Goal: Information Seeking & Learning: Learn about a topic

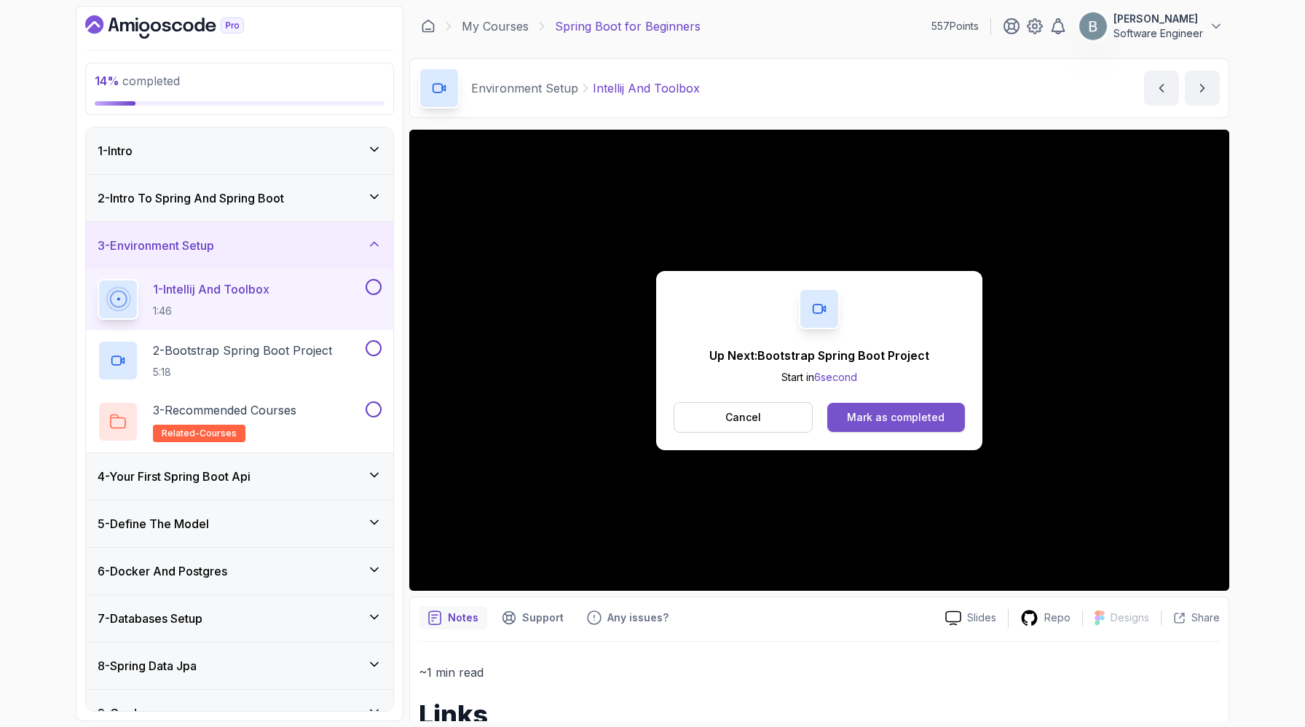
click at [908, 425] on div "Mark as completed" at bounding box center [896, 417] width 98 height 15
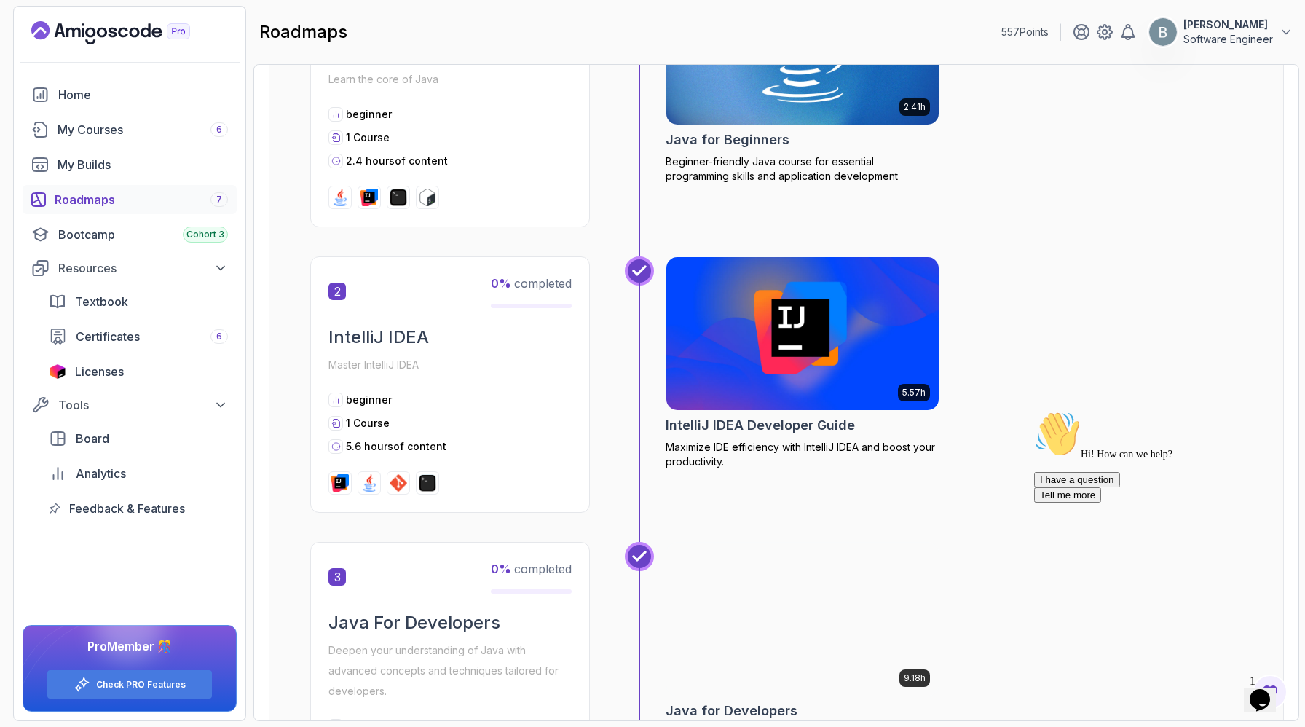
scroll to position [398, 0]
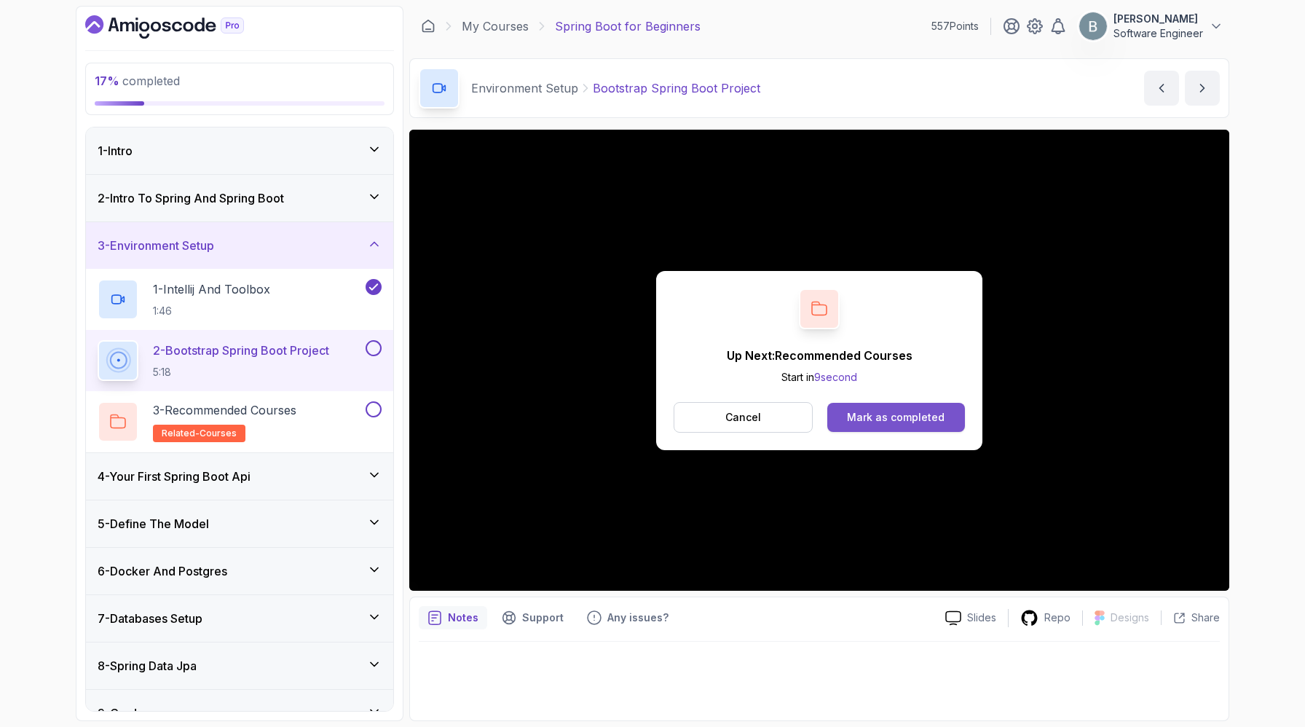
click at [923, 425] on div "Mark as completed" at bounding box center [896, 417] width 98 height 15
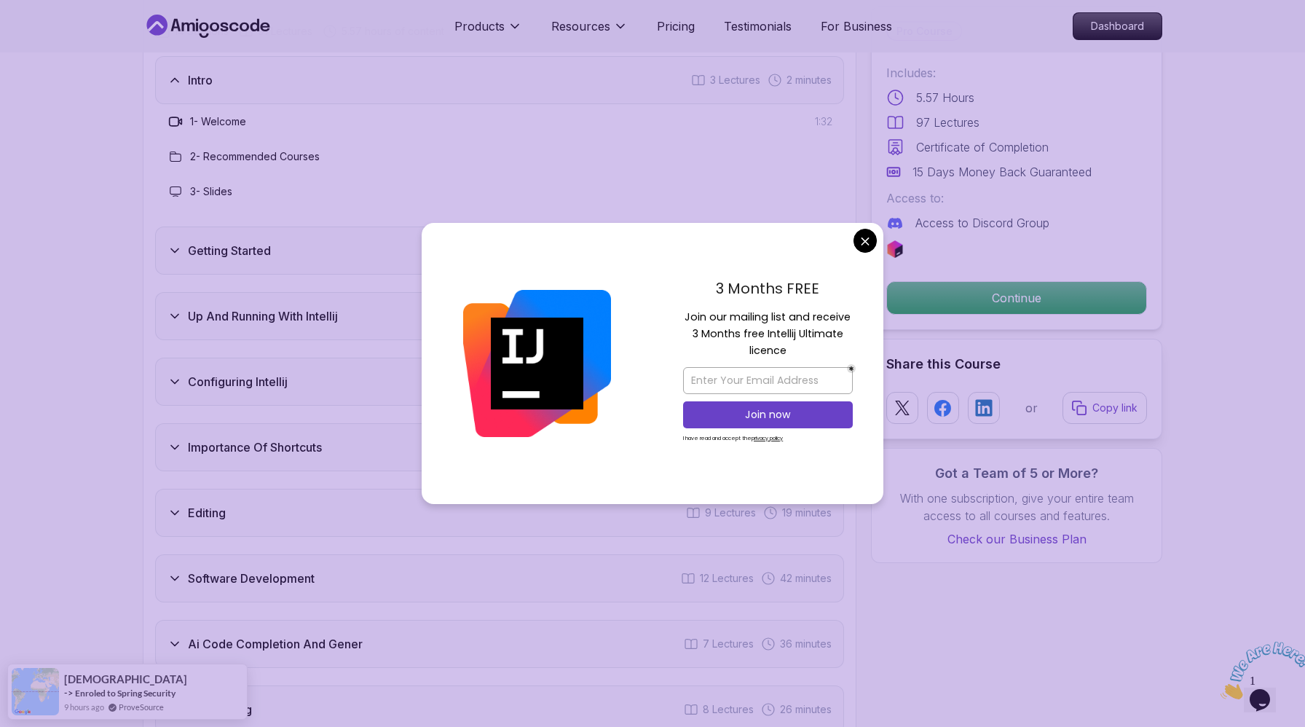
scroll to position [2078, 0]
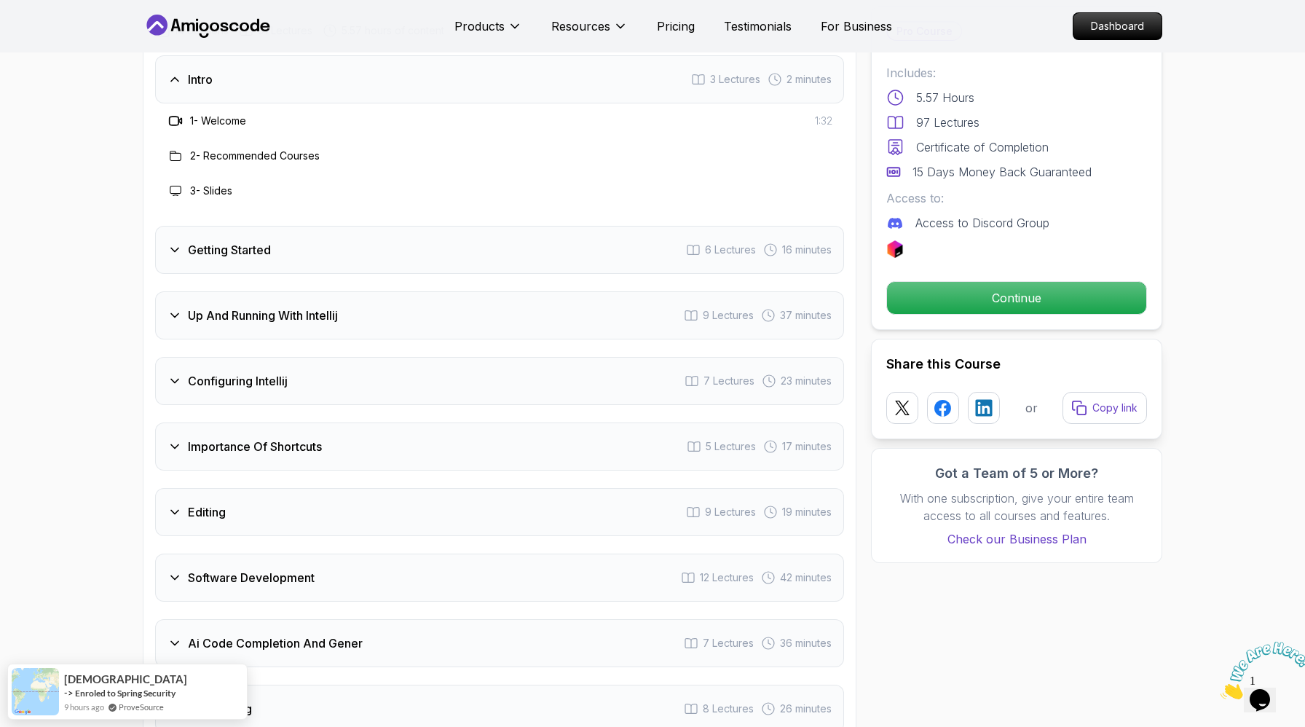
click at [862, 234] on body "Products Resources Pricing Testimonials For Business Dashboard Products Resourc…" at bounding box center [652, 592] width 1305 height 5340
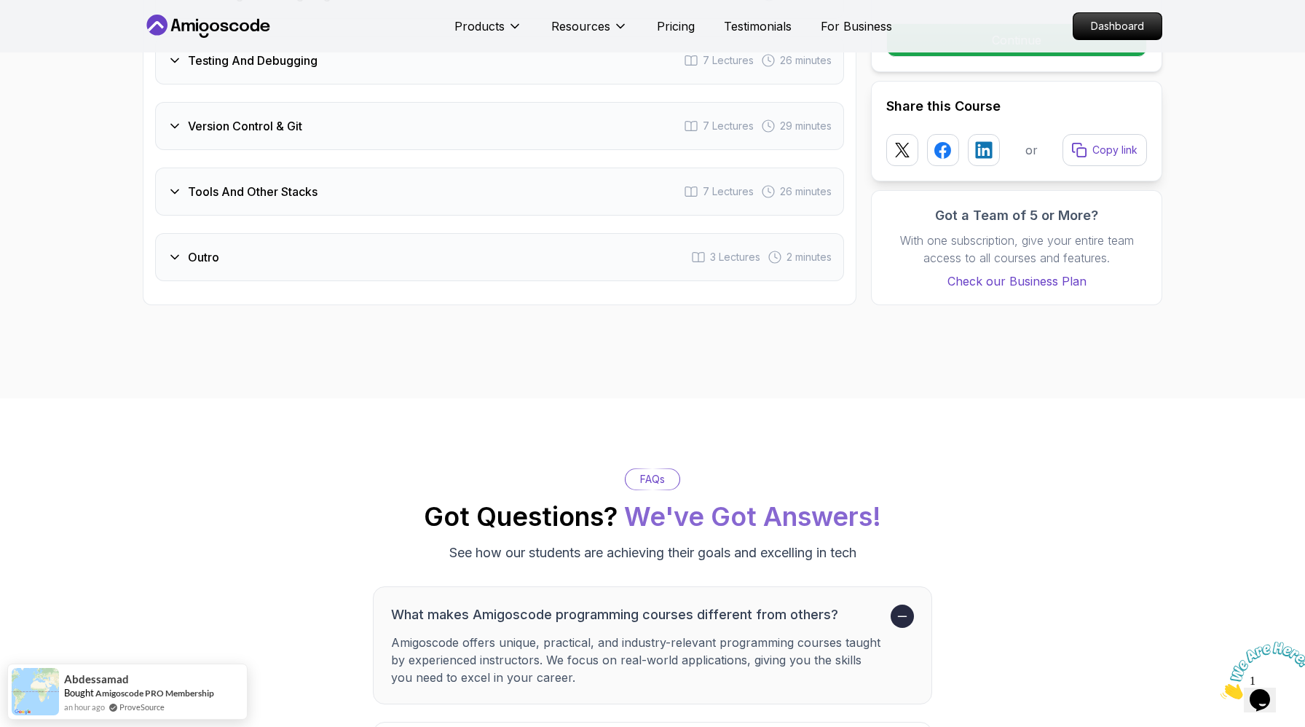
scroll to position [2860, 0]
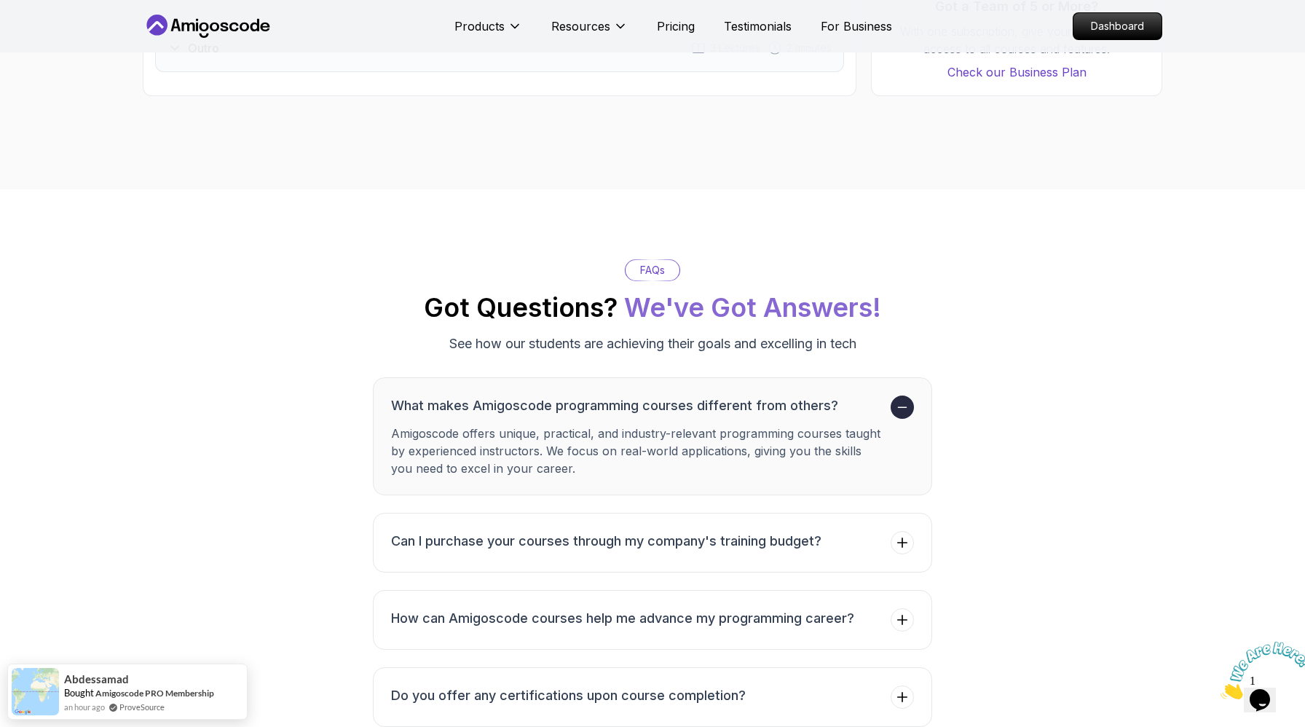
scroll to position [2993, 0]
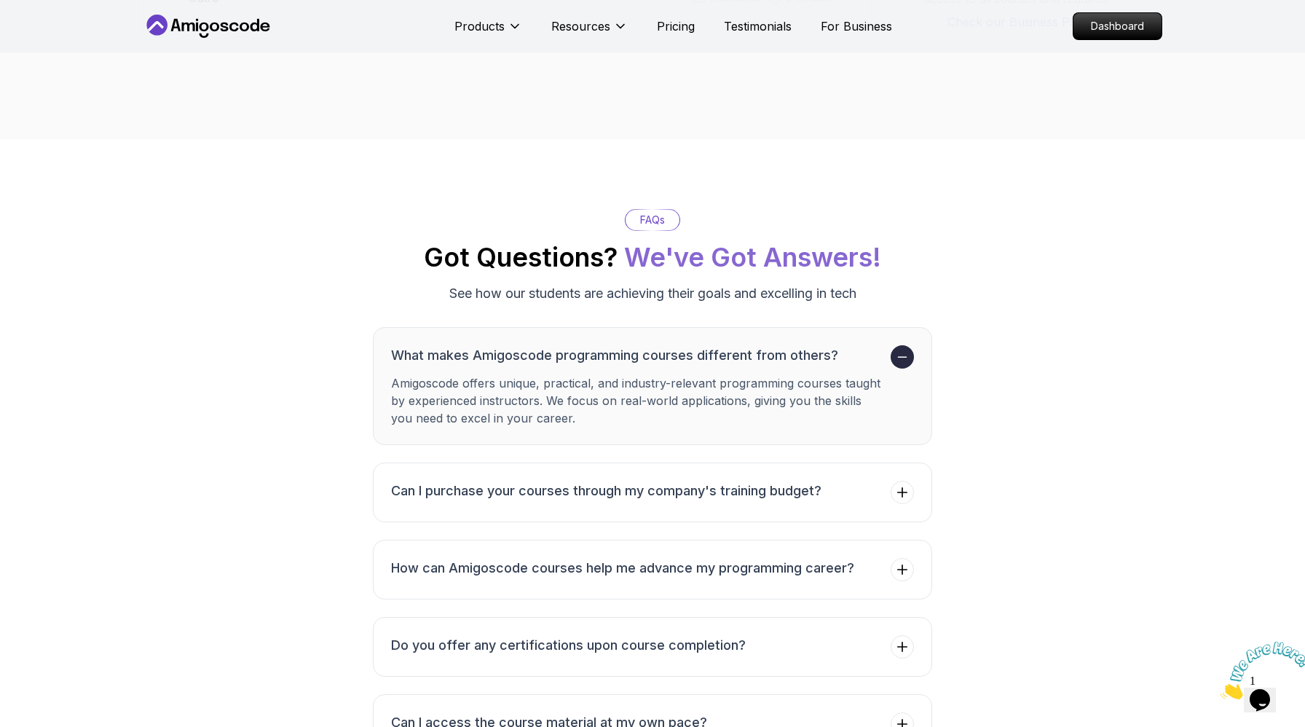
scroll to position [3016, 0]
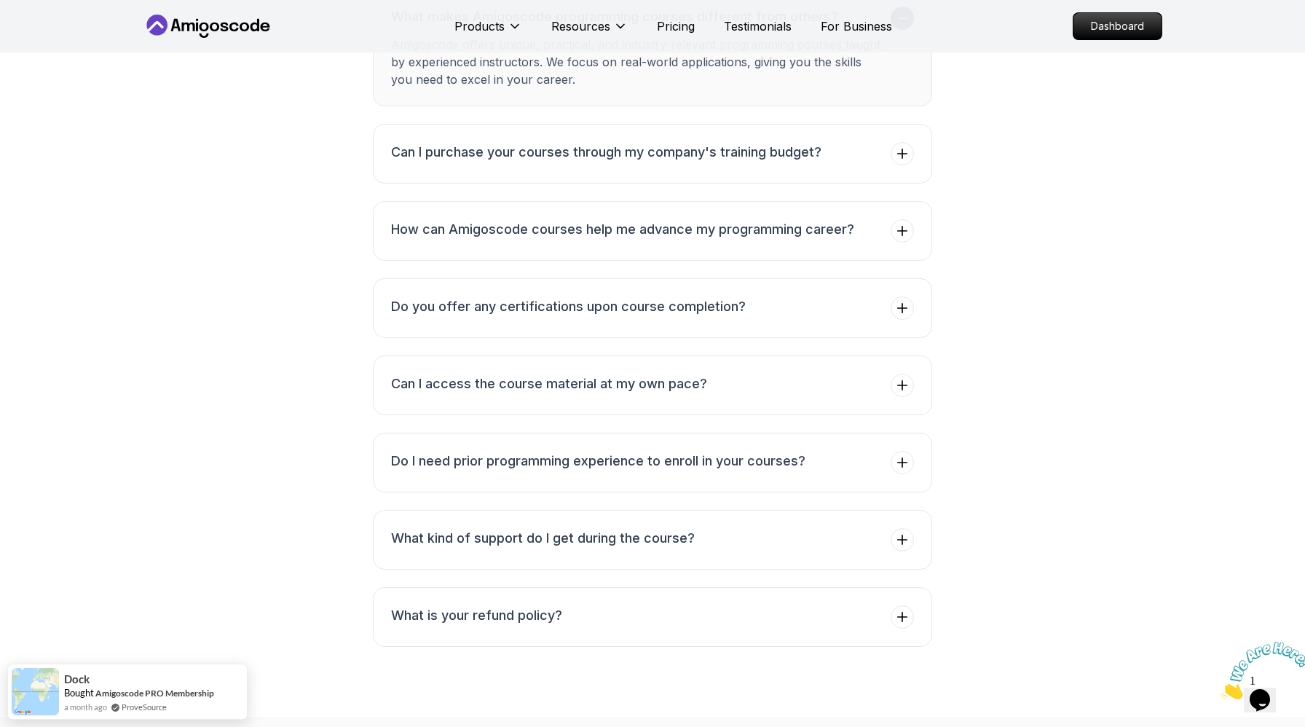
scroll to position [3346, 0]
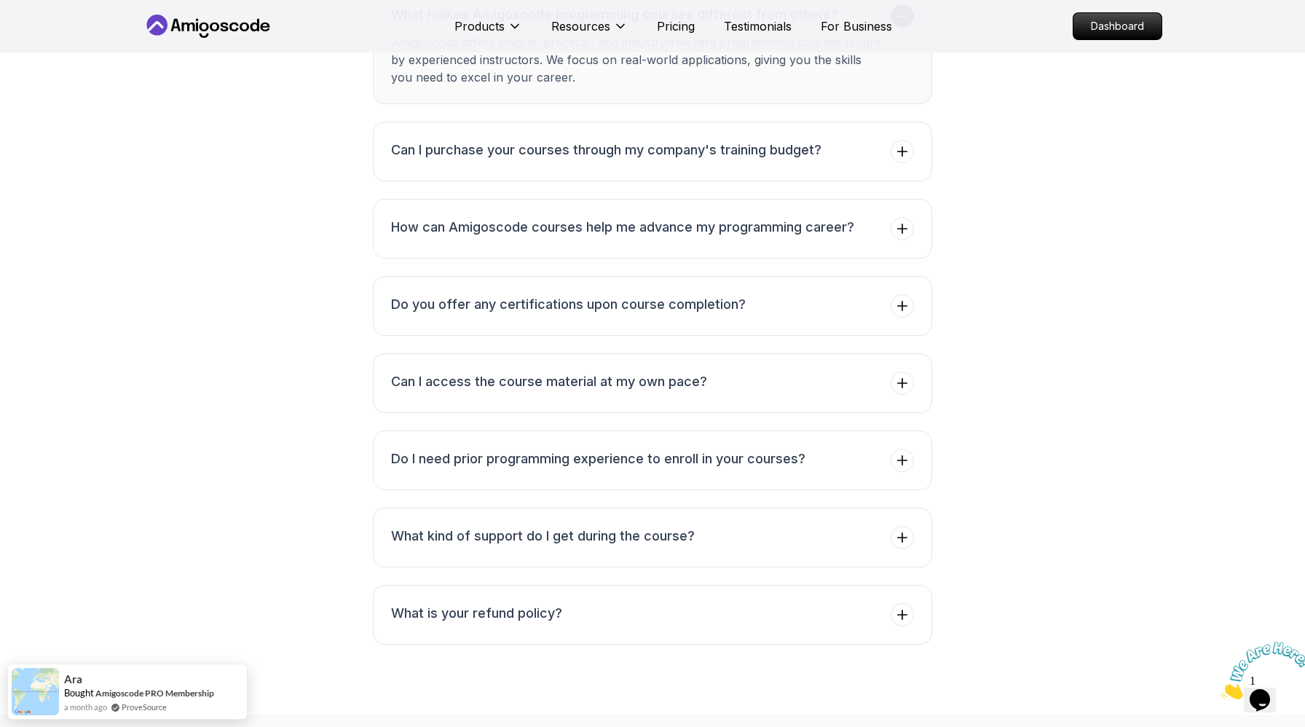
scroll to position [3568, 0]
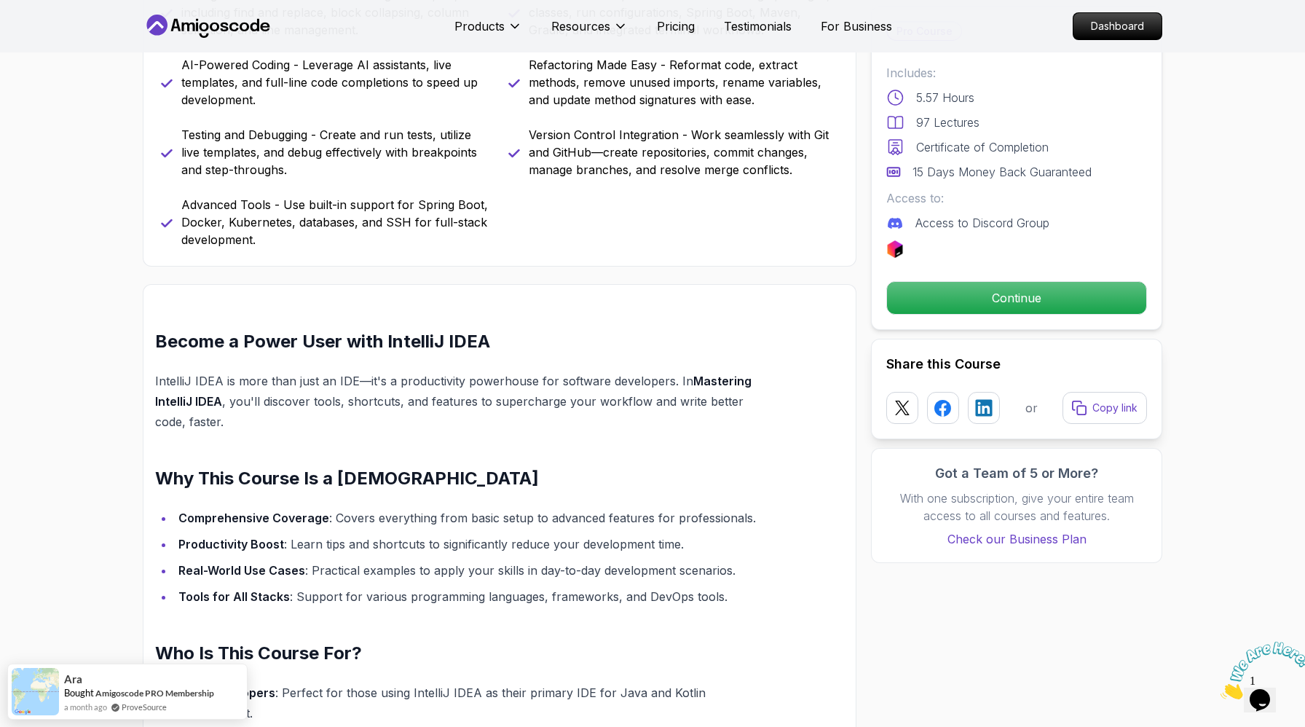
scroll to position [895, 0]
